Goal: Task Accomplishment & Management: Use online tool/utility

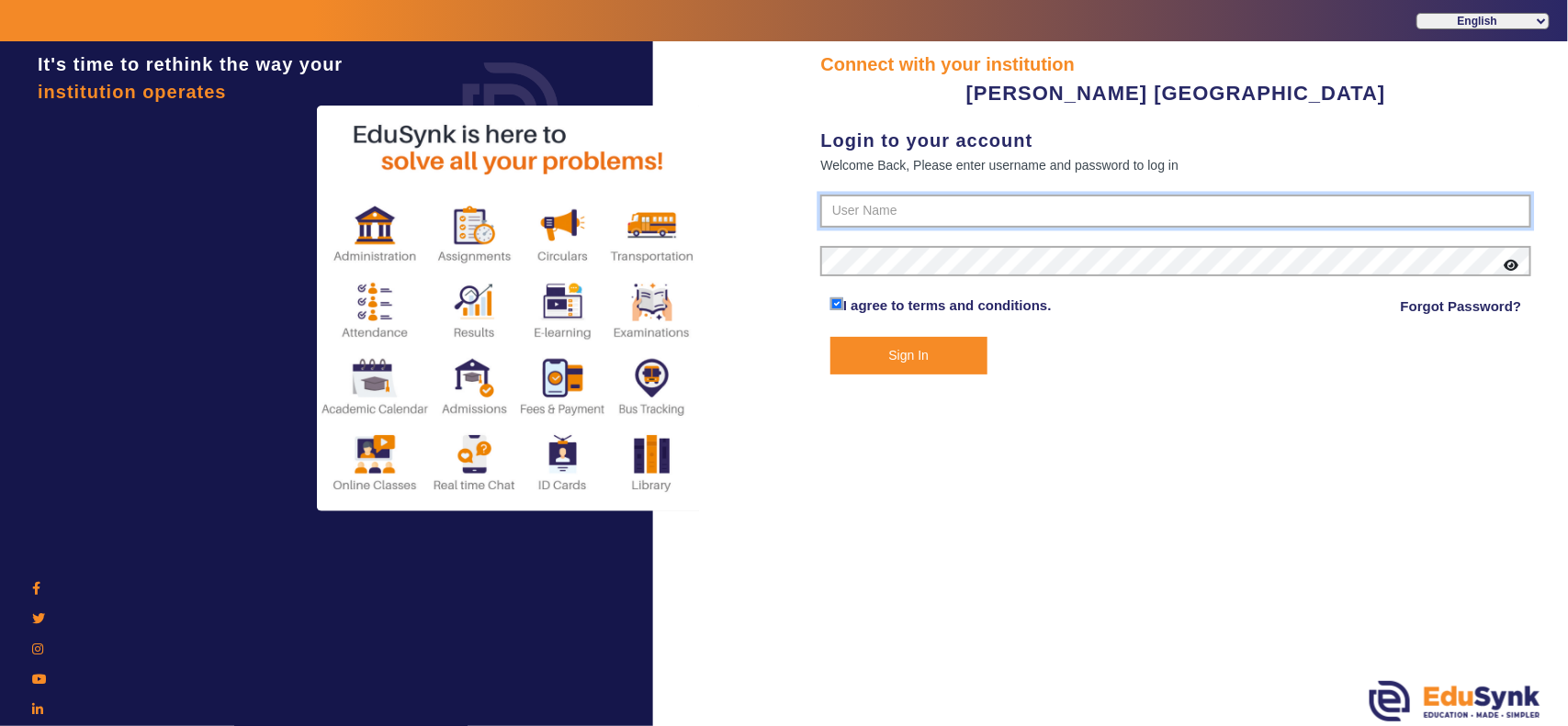
type input "7685859009"
click at [958, 354] on button "Sign In" at bounding box center [908, 356] width 157 height 38
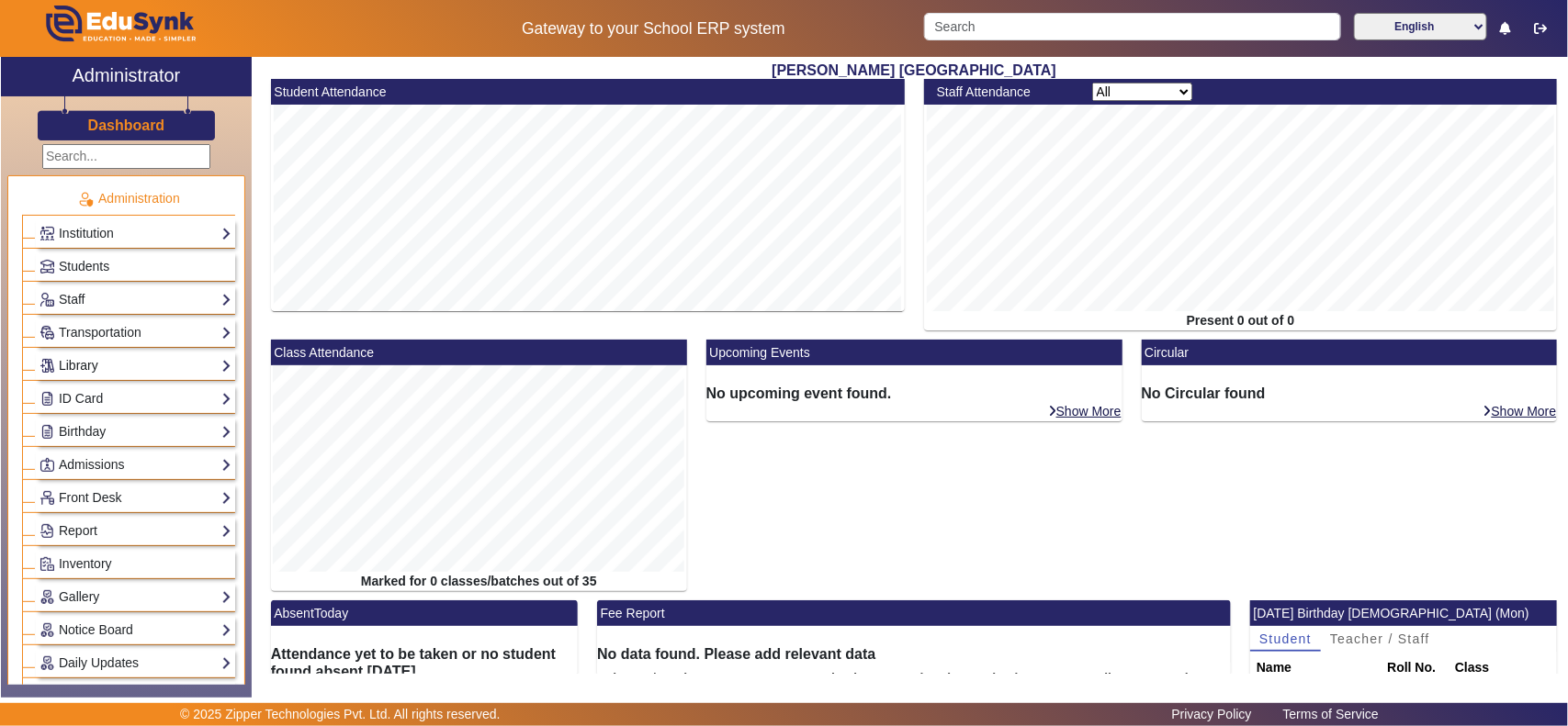
click at [101, 367] on link "Library" at bounding box center [136, 365] width 192 height 21
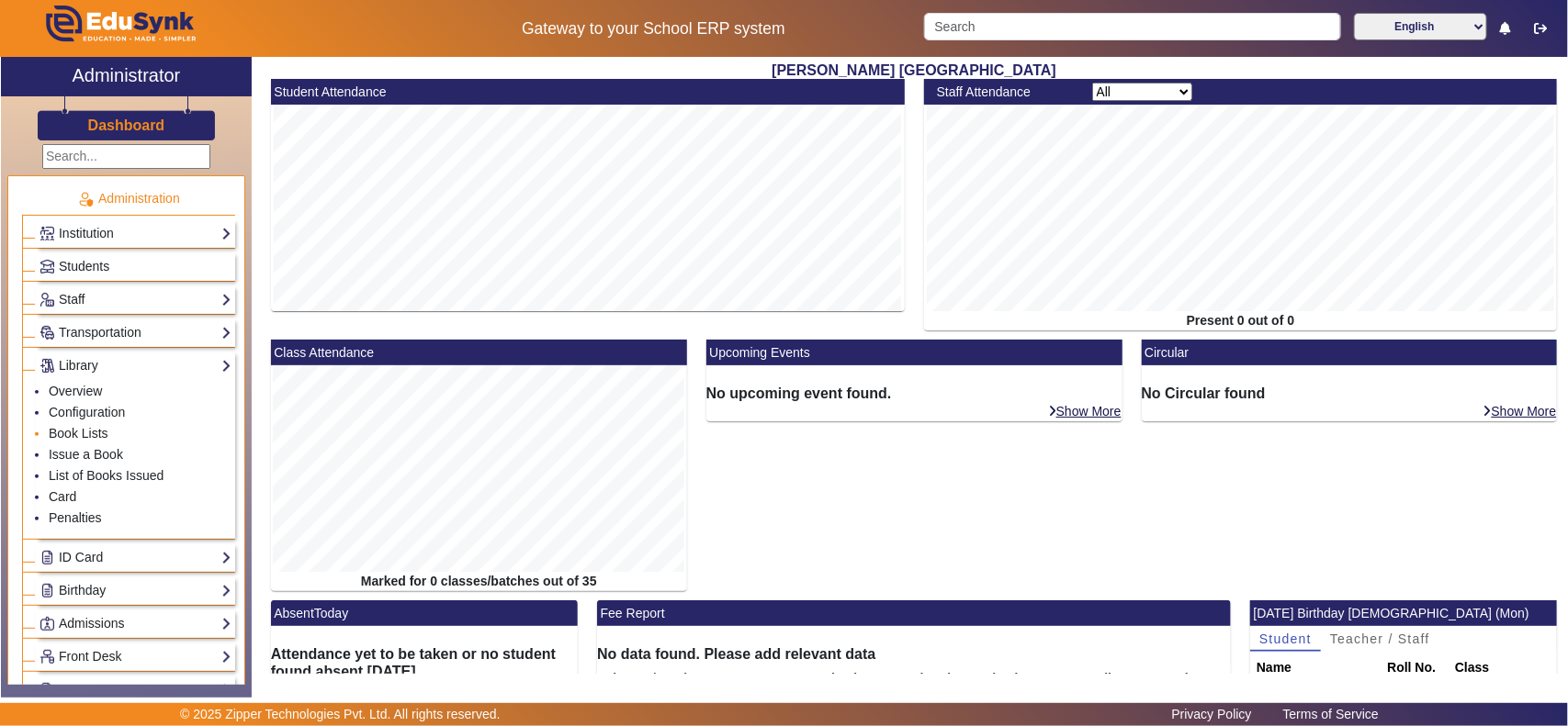
click at [94, 425] on li "Book Lists" at bounding box center [140, 434] width 182 height 21
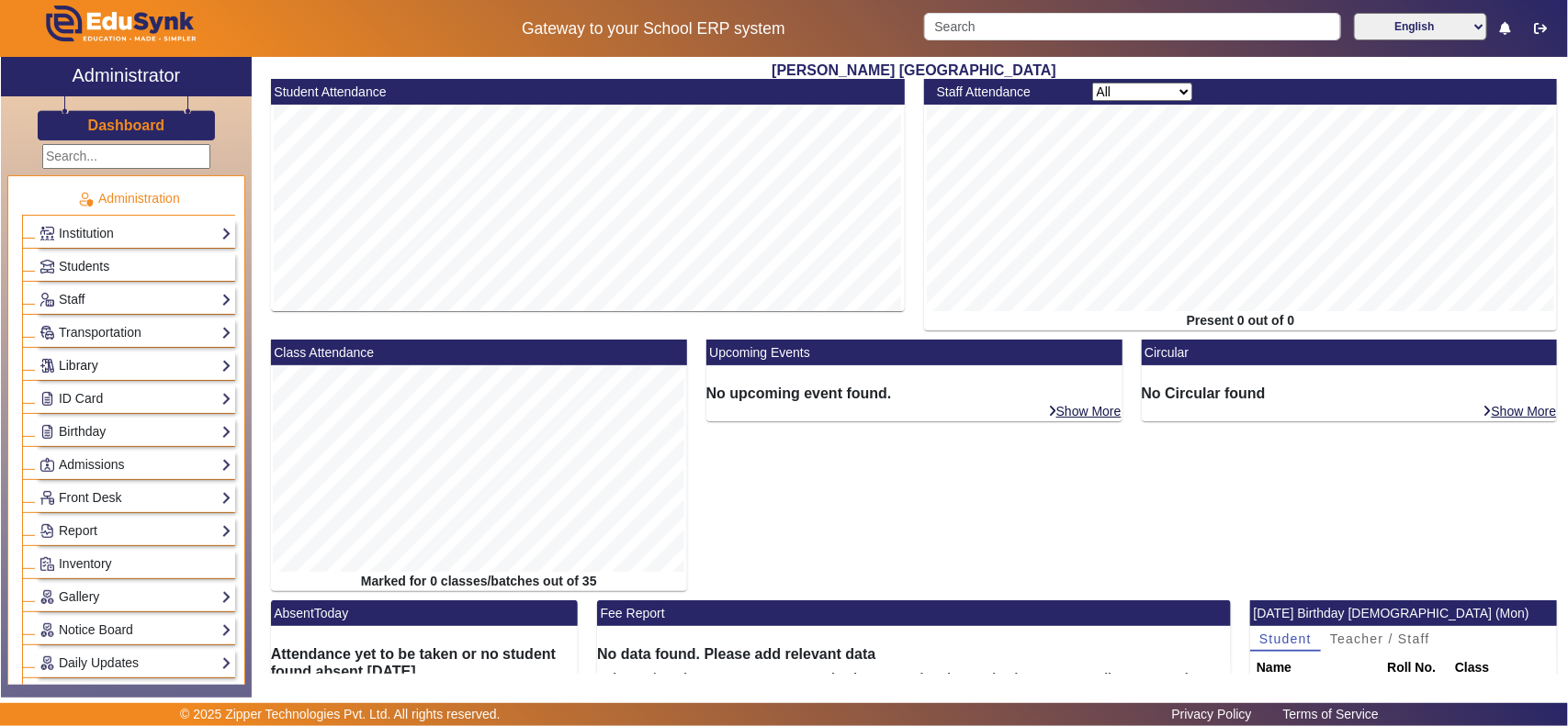
click at [90, 367] on link "Library" at bounding box center [136, 365] width 192 height 21
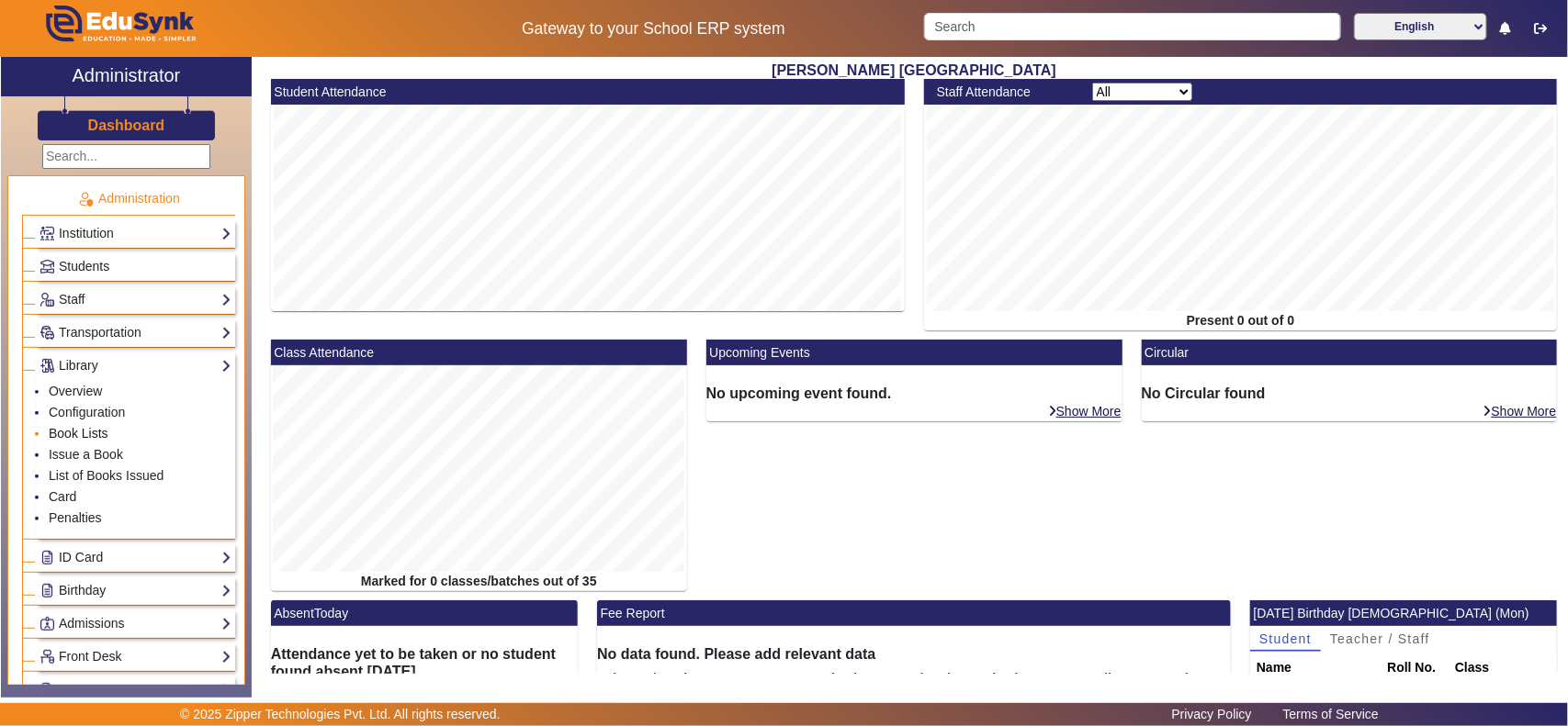
click at [88, 436] on link "Book Lists" at bounding box center [78, 433] width 60 height 15
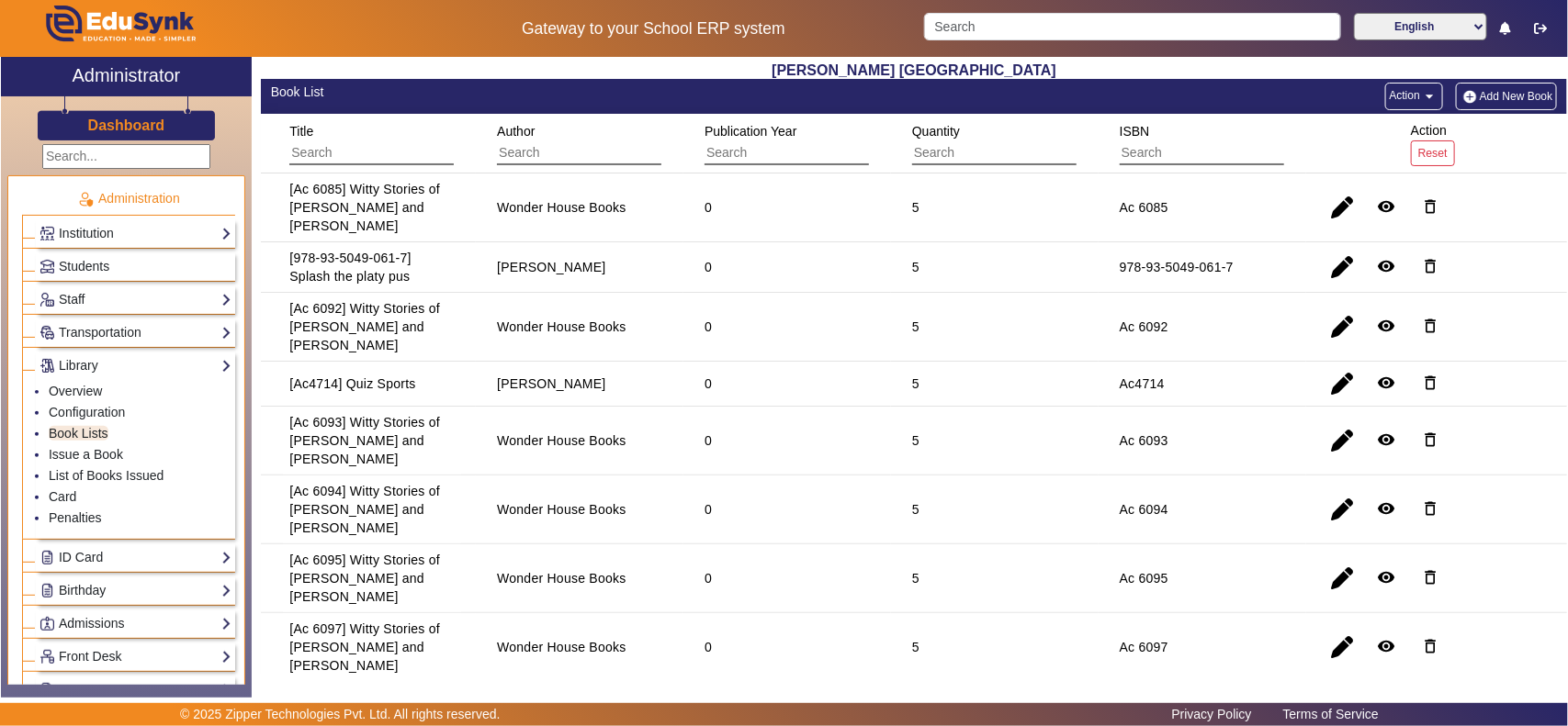
click at [1420, 97] on mat-icon "arrow_drop_down" at bounding box center [1429, 96] width 19 height 19
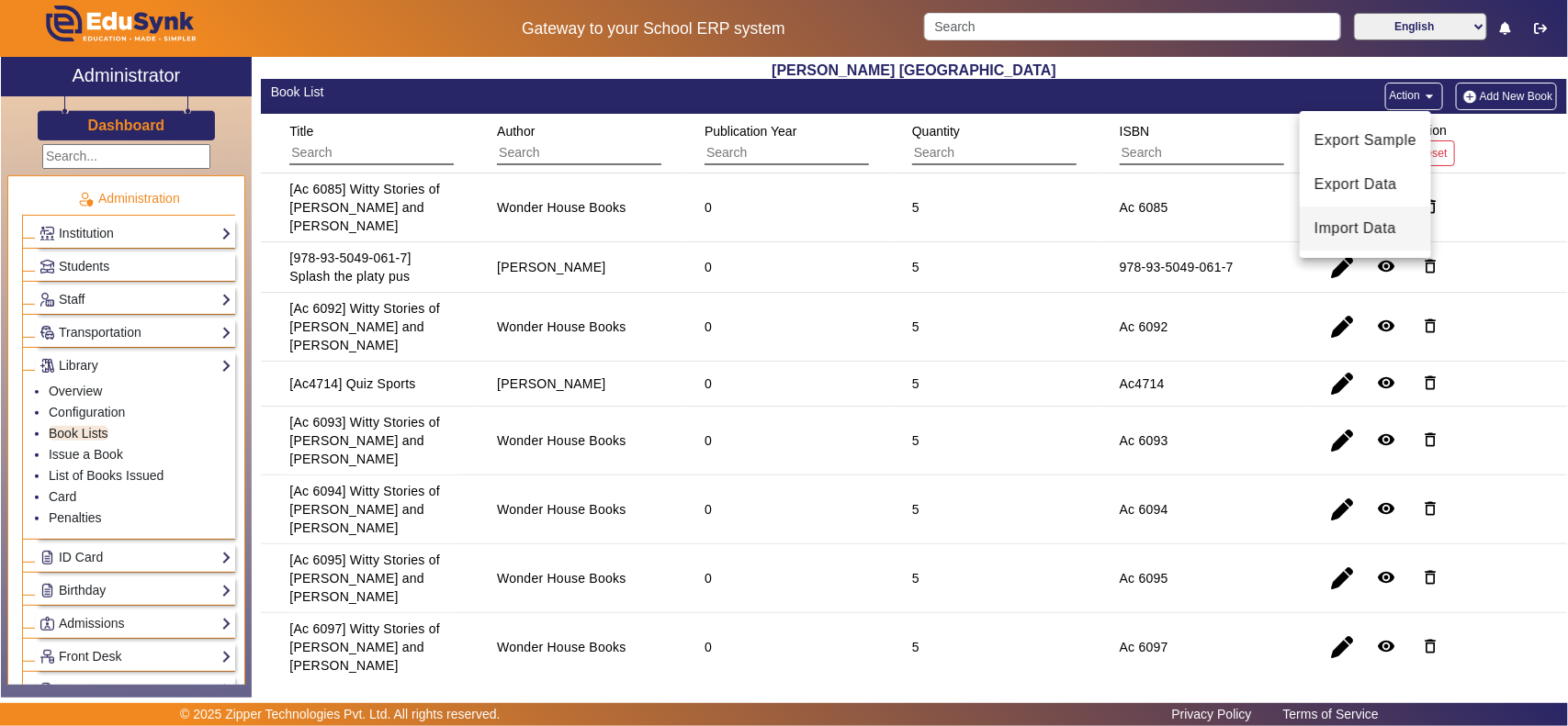
click at [1366, 232] on span "Import Data" at bounding box center [1365, 228] width 102 height 22
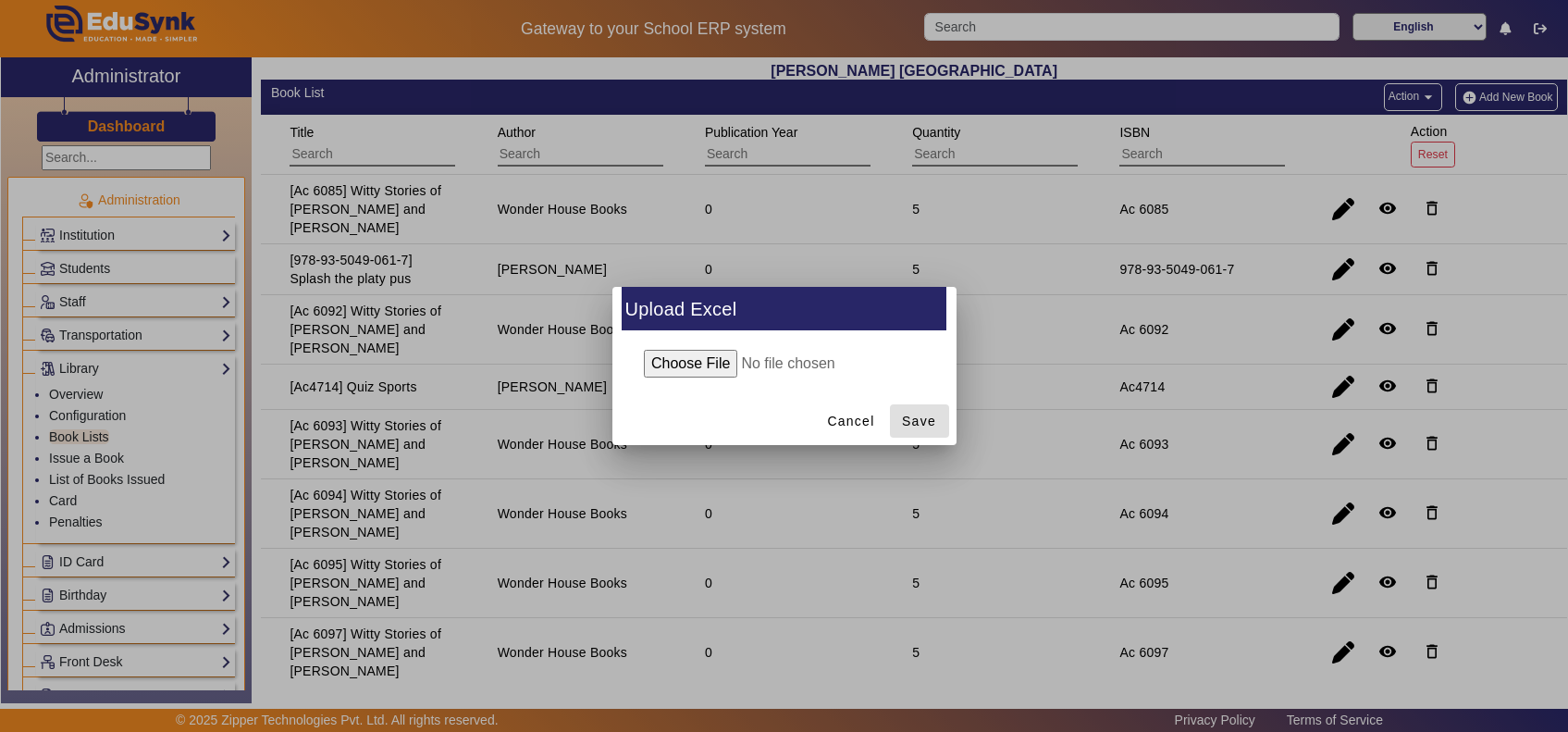
click at [691, 364] on input "file" at bounding box center [784, 364] width 300 height 28
type input "C:\fakepath\Book_[DATE].xlsx"
click at [934, 414] on span "Save" at bounding box center [919, 421] width 34 height 19
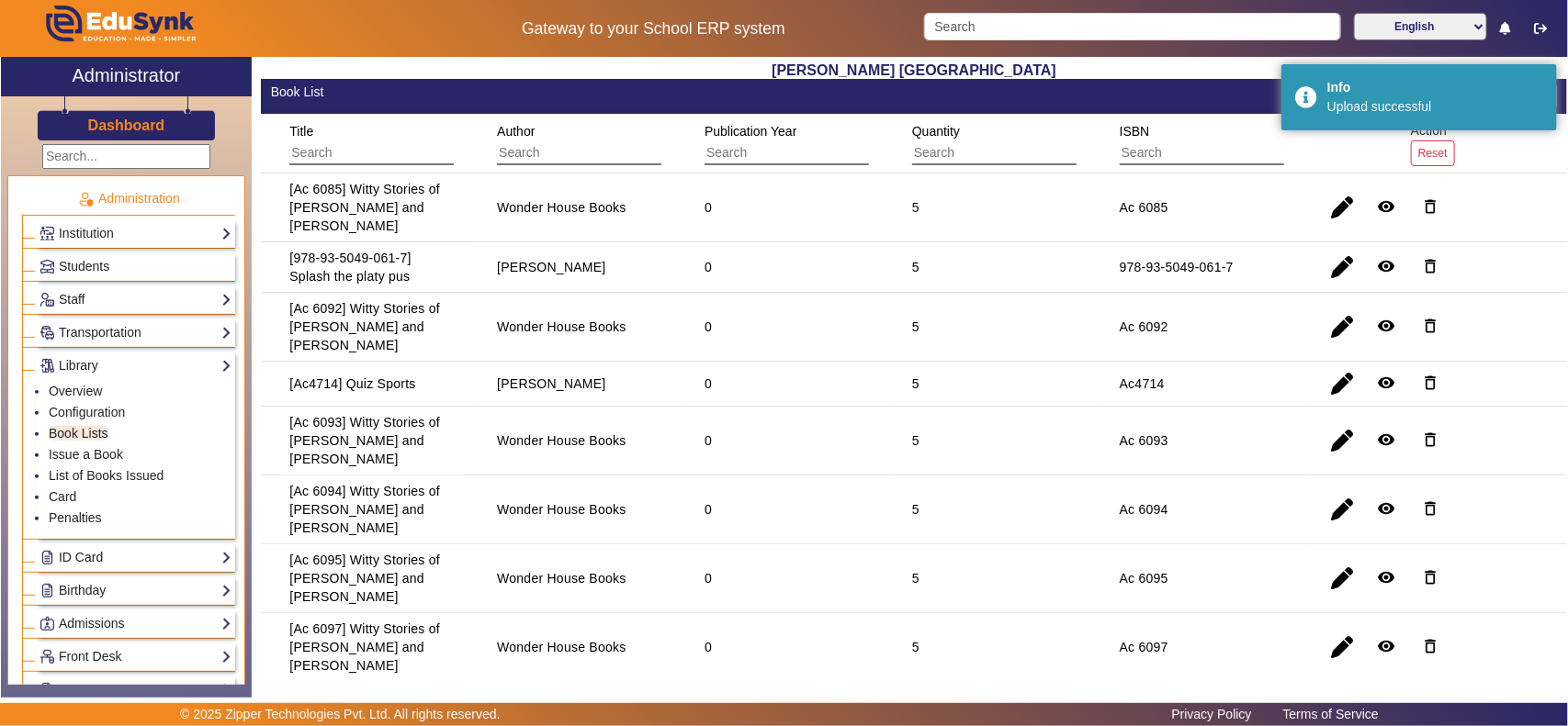
scroll to position [191, 0]
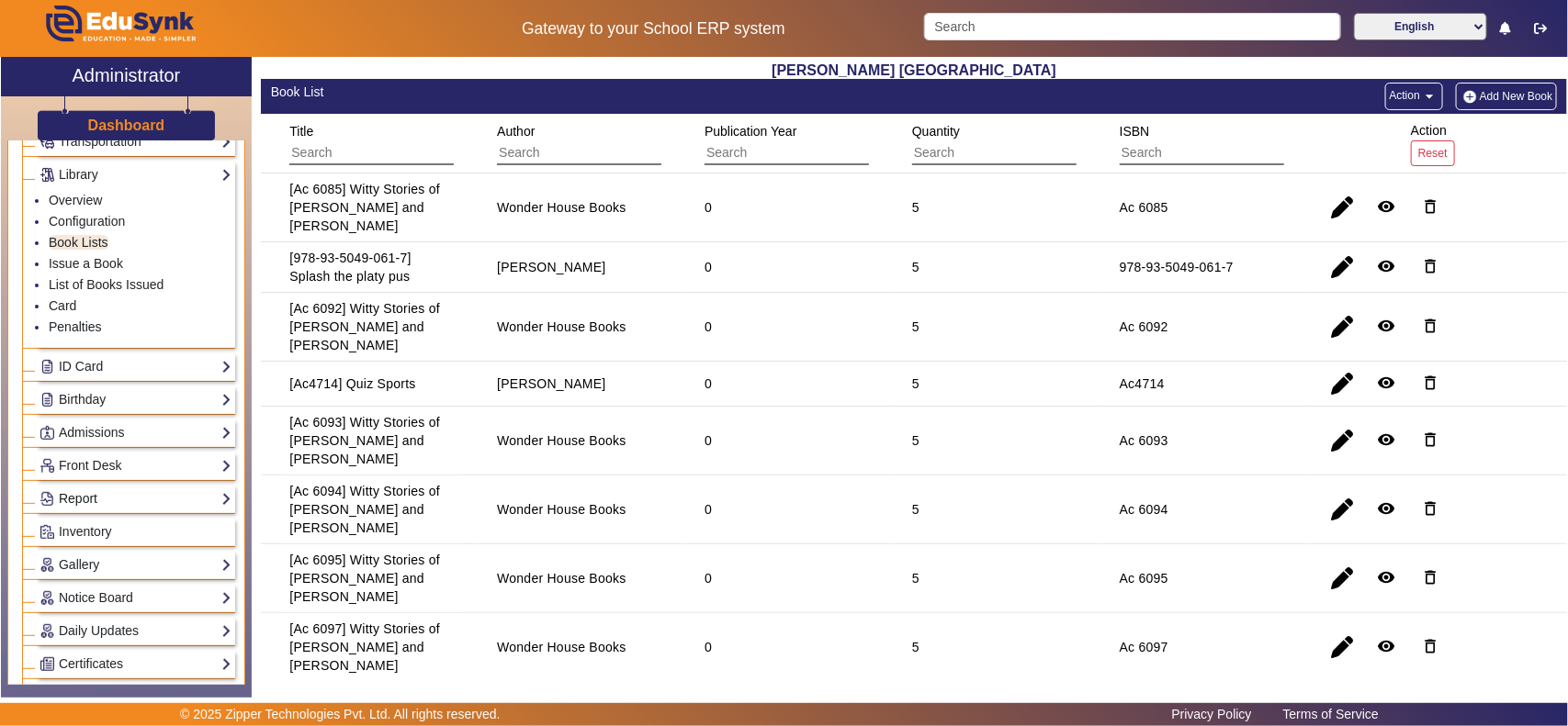
click at [102, 499] on link "Report" at bounding box center [136, 499] width 192 height 21
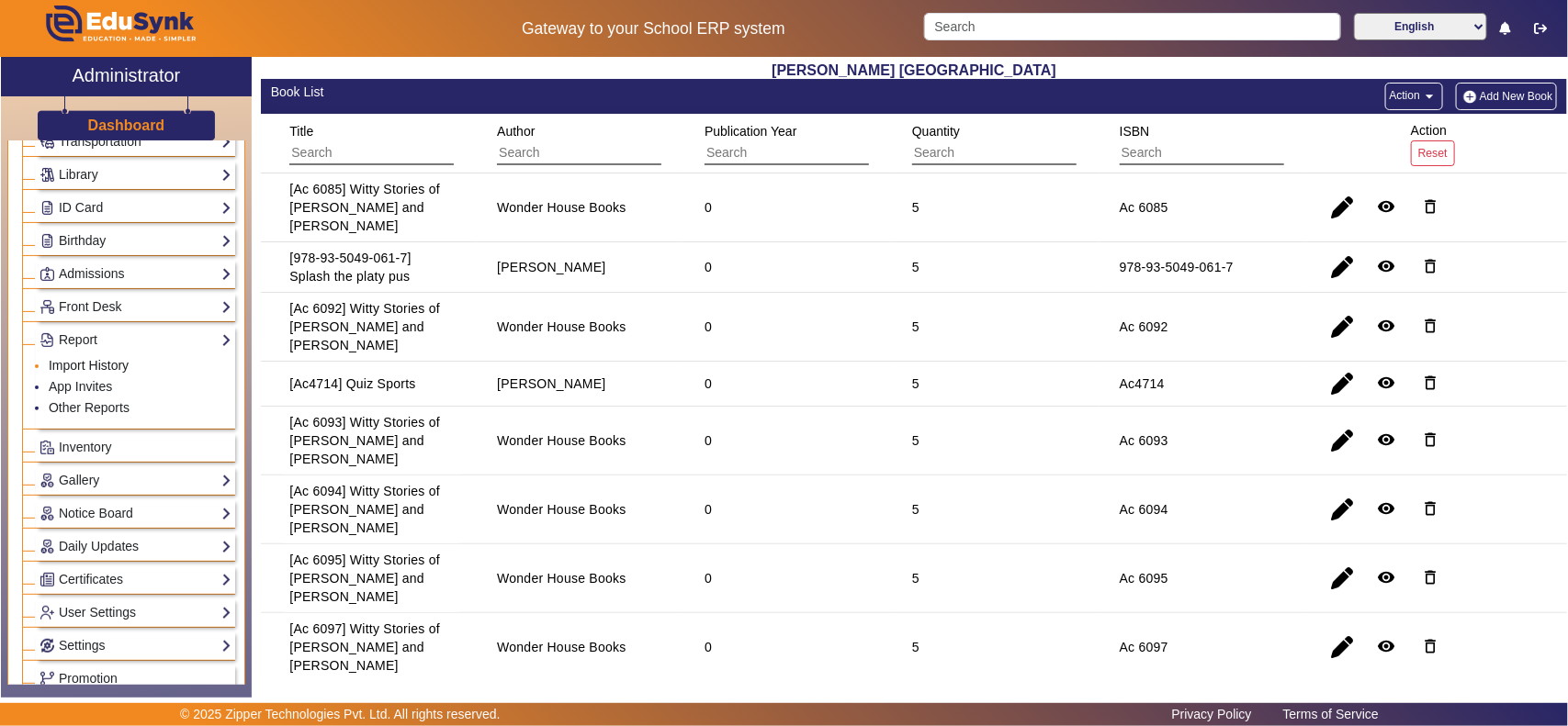
click at [90, 370] on link "Import History" at bounding box center [88, 365] width 80 height 15
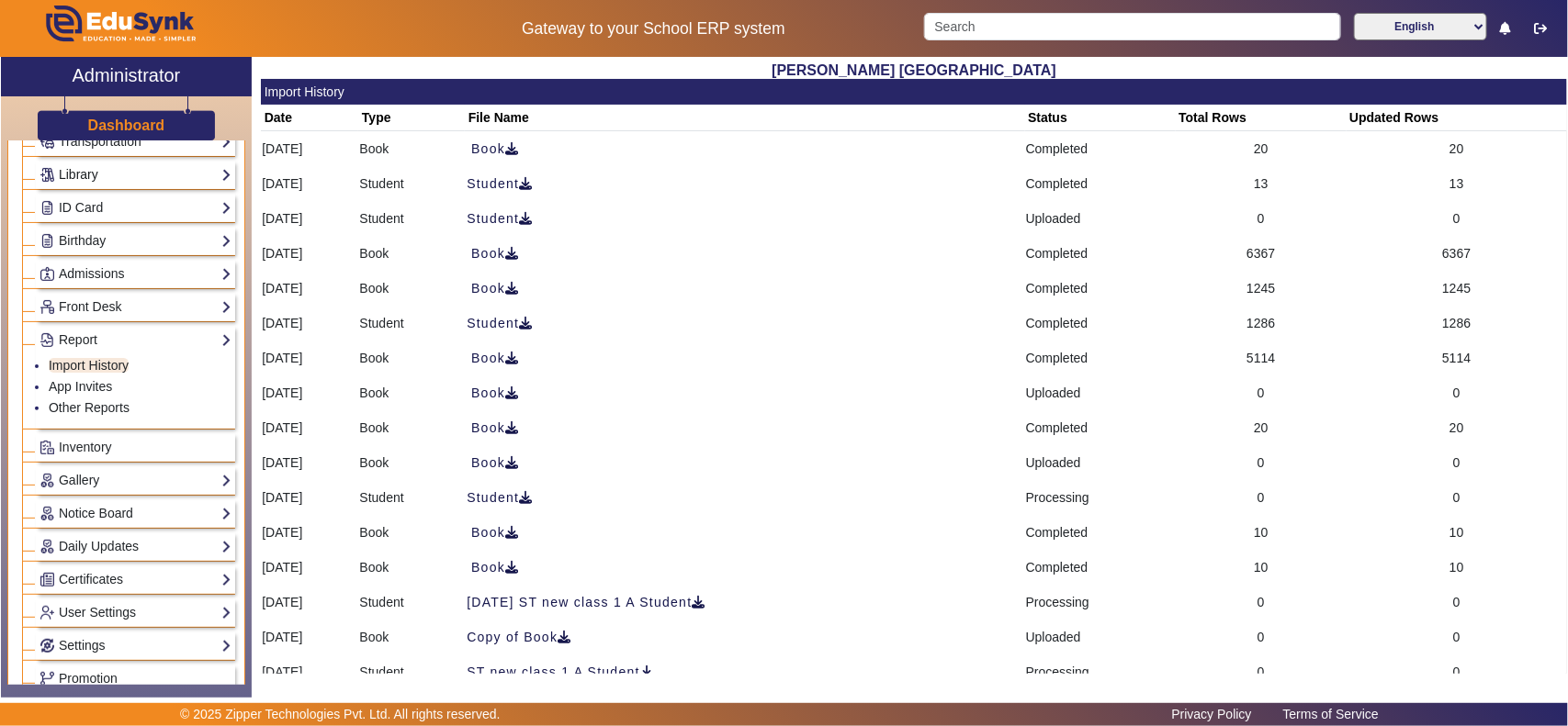
click at [84, 176] on link "Library" at bounding box center [136, 175] width 192 height 21
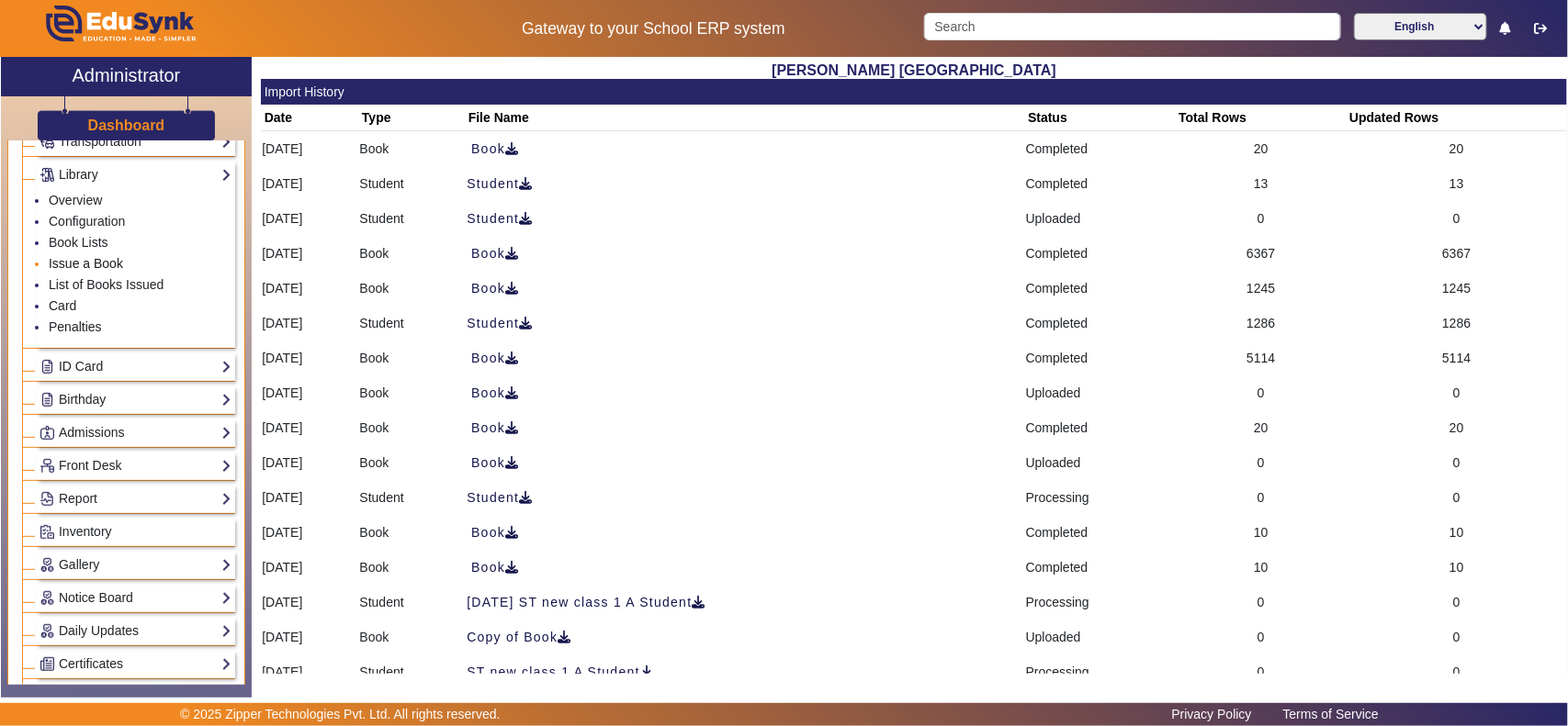
click at [84, 265] on link "Issue a Book" at bounding box center [85, 263] width 74 height 15
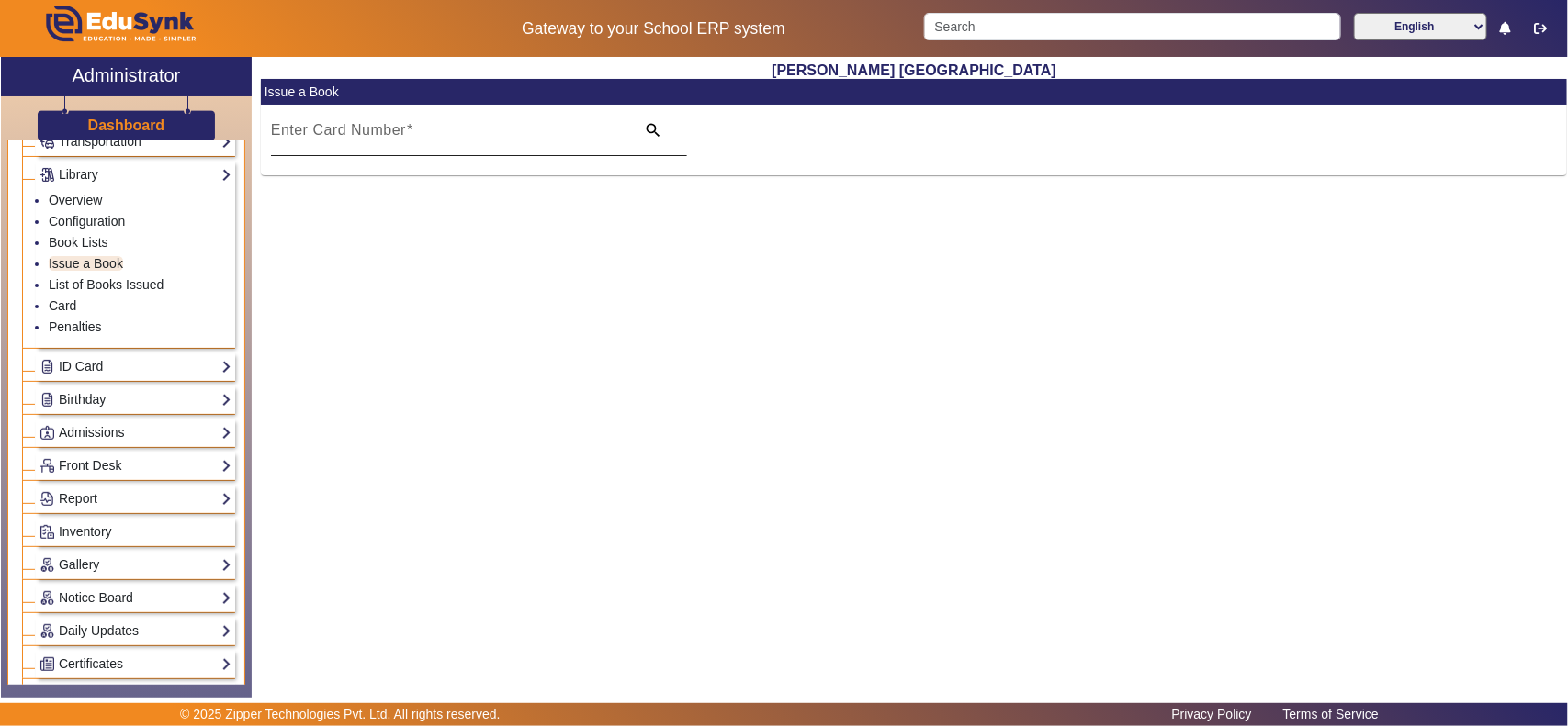
click at [377, 147] on input "Enter Card Number" at bounding box center [447, 138] width 353 height 22
type input "1123"
click at [643, 129] on span "search" at bounding box center [657, 130] width 59 height 44
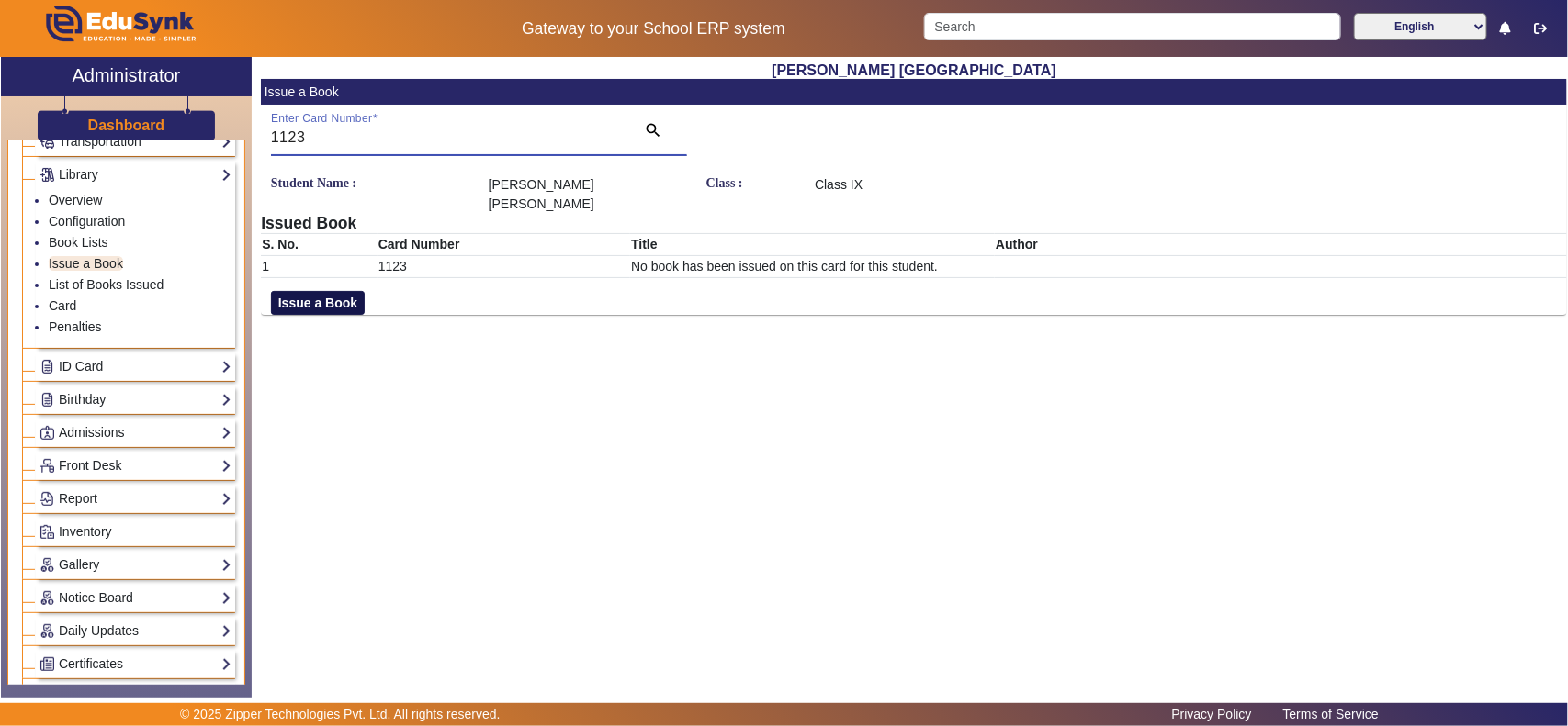
click at [313, 292] on button "Issue a Book" at bounding box center [317, 303] width 93 height 24
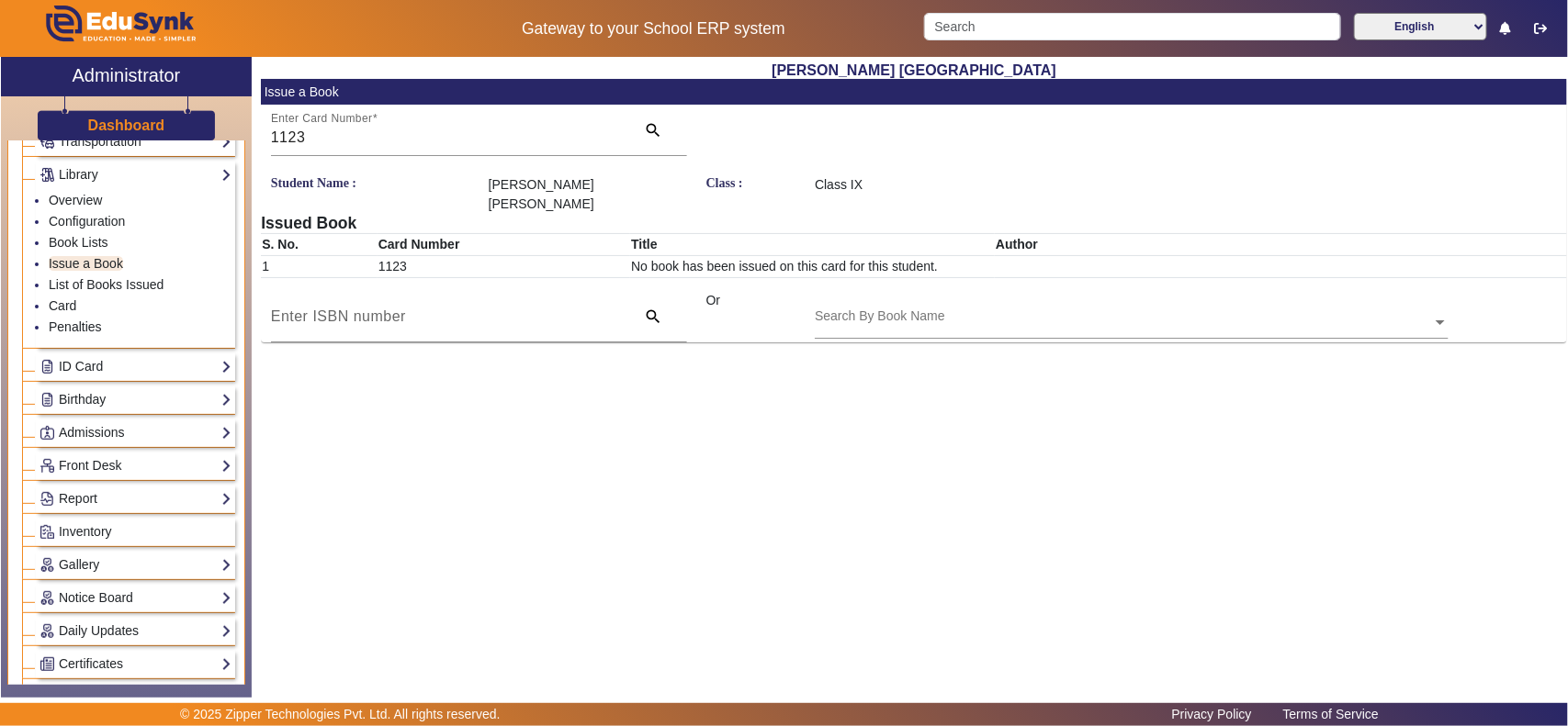
click at [913, 314] on input "text" at bounding box center [1131, 323] width 634 height 19
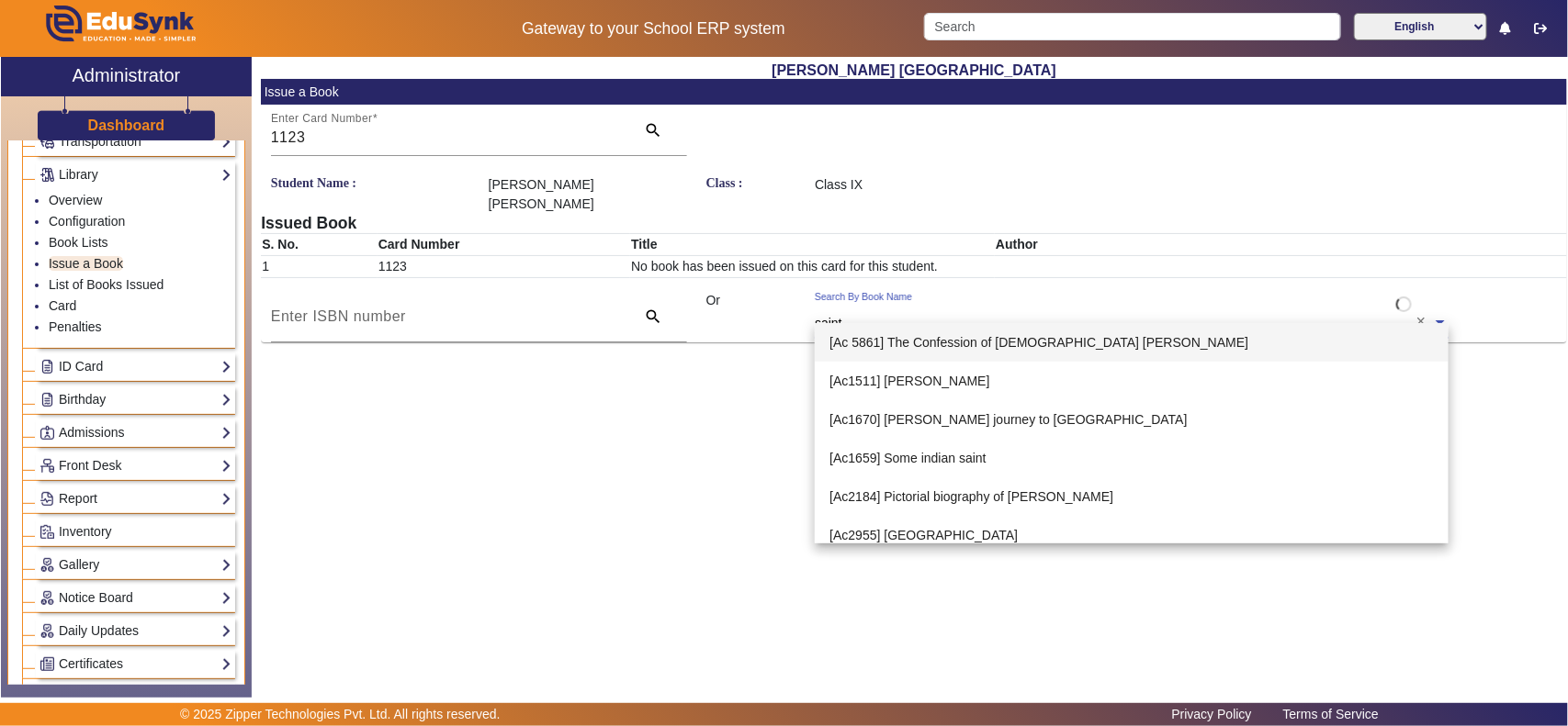
type input "saints"
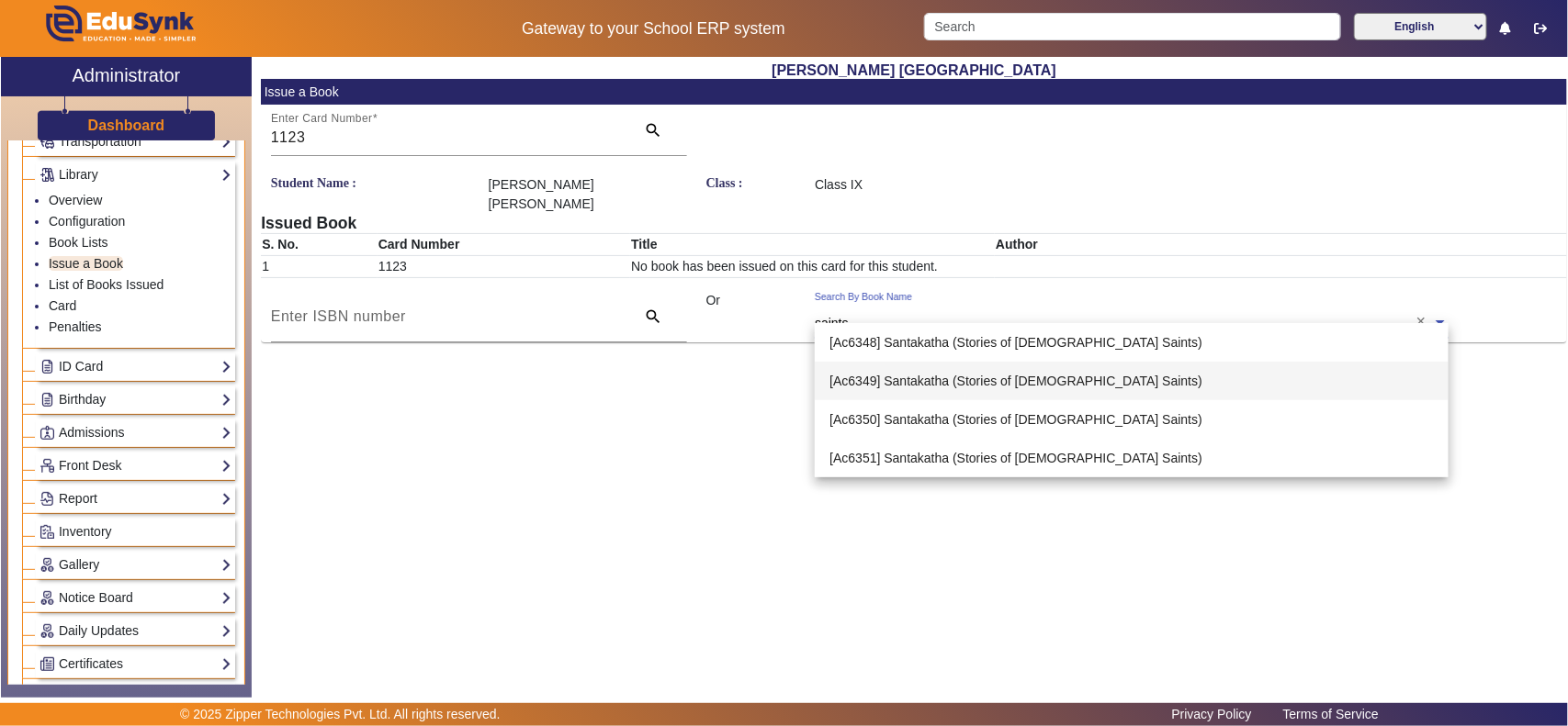
click at [899, 384] on span "[Ac6349] Santakatha (Stories of [DEMOGRAPHIC_DATA] Saints)" at bounding box center [1016, 381] width 373 height 15
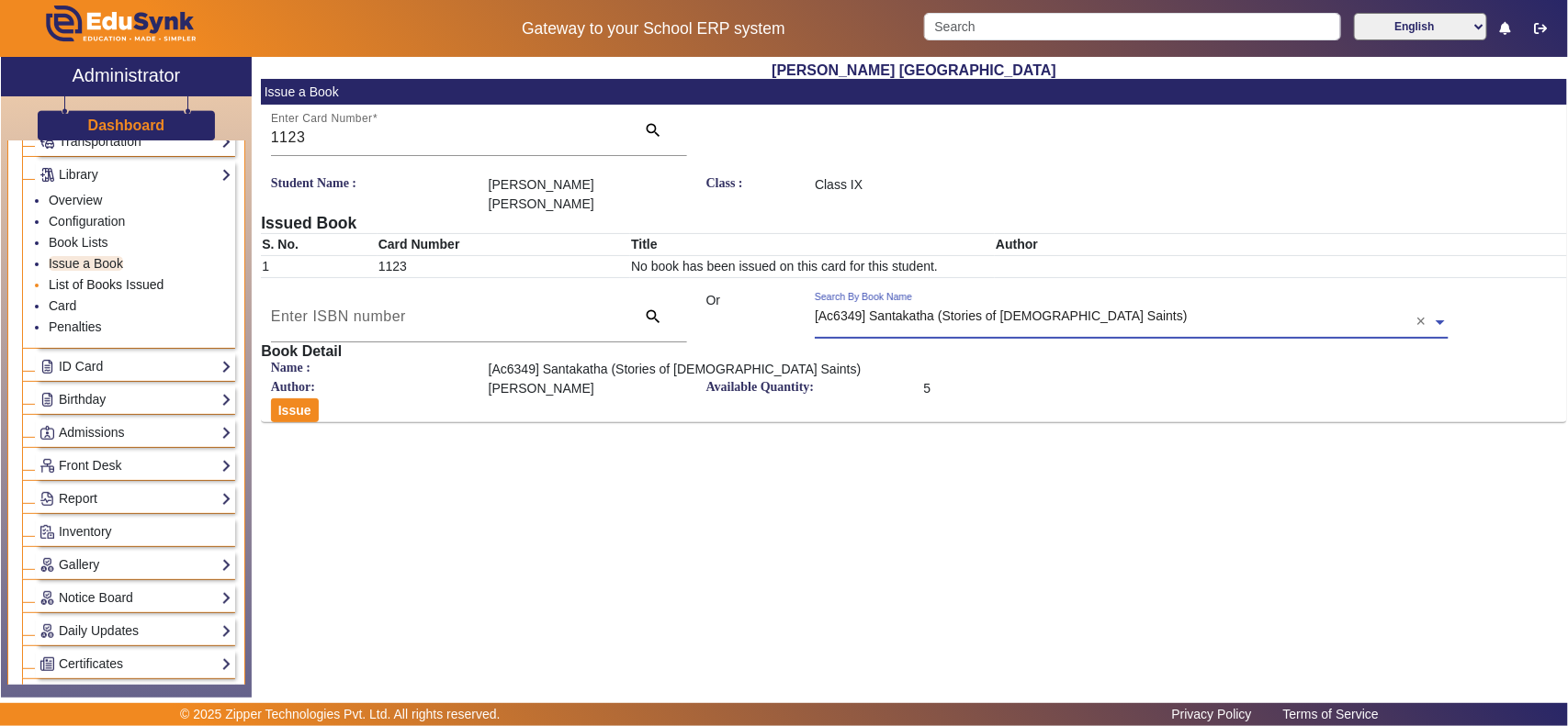
click at [93, 285] on link "List of Books Issued" at bounding box center [106, 285] width 115 height 15
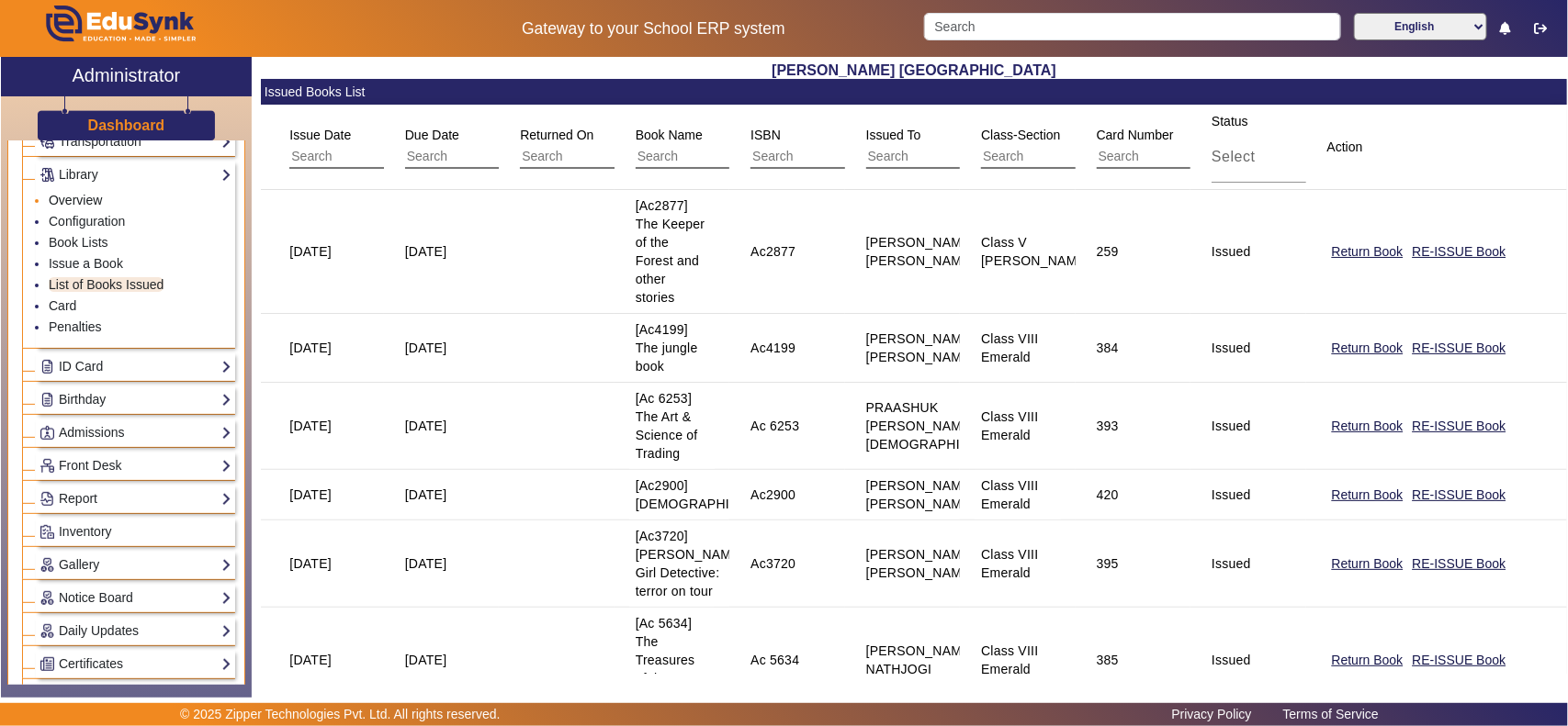
click at [82, 195] on link "Overview" at bounding box center [75, 199] width 54 height 15
